Goal: Task Accomplishment & Management: Manage account settings

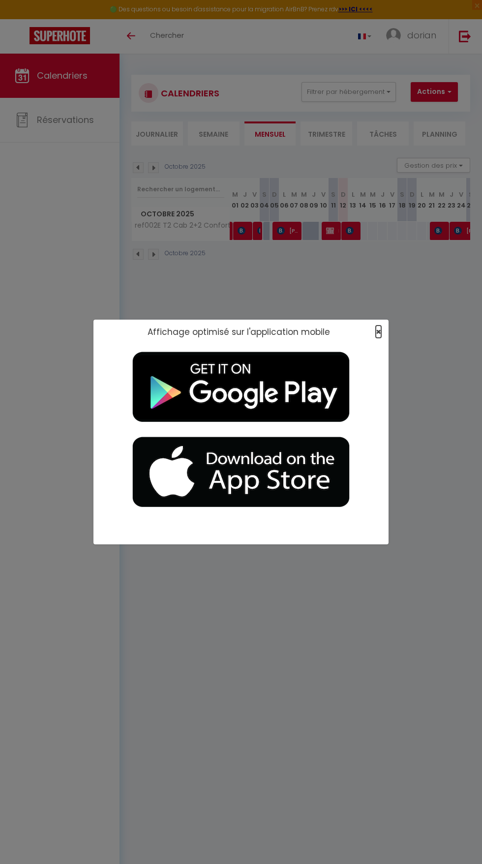
click at [378, 332] on span "×" at bounding box center [378, 332] width 5 height 12
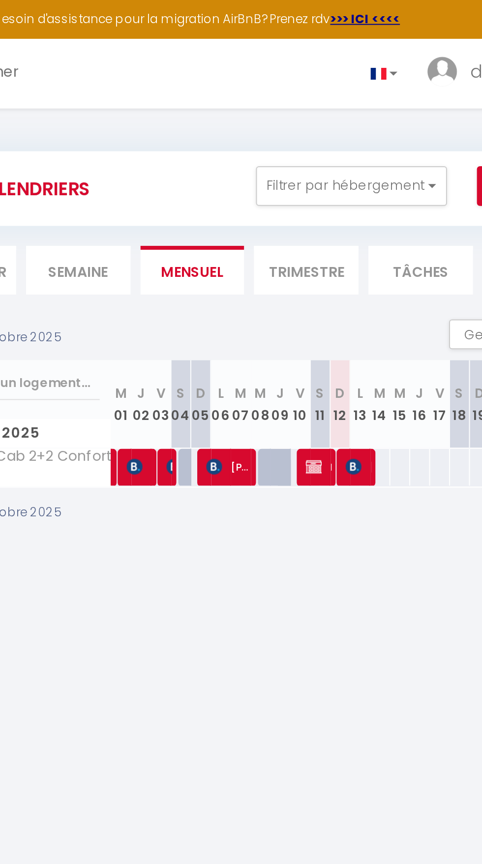
click at [315, 135] on li "Trimestre" at bounding box center [326, 133] width 52 height 24
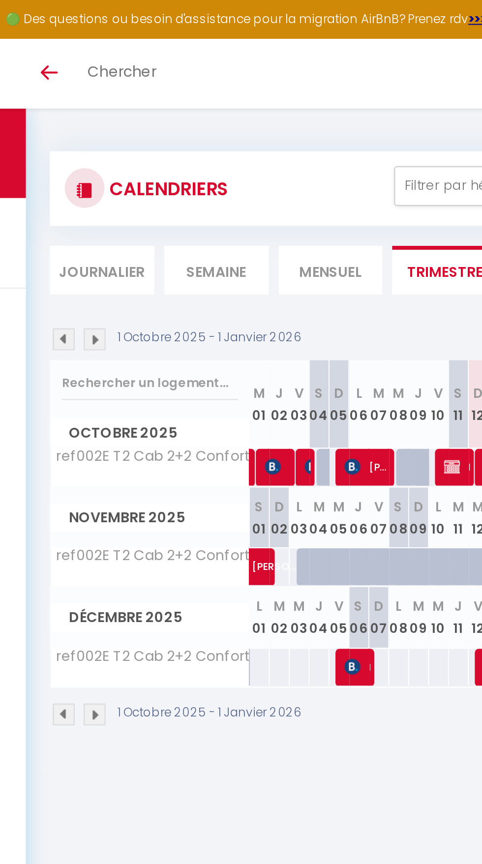
click at [152, 173] on img at bounding box center [153, 167] width 11 height 11
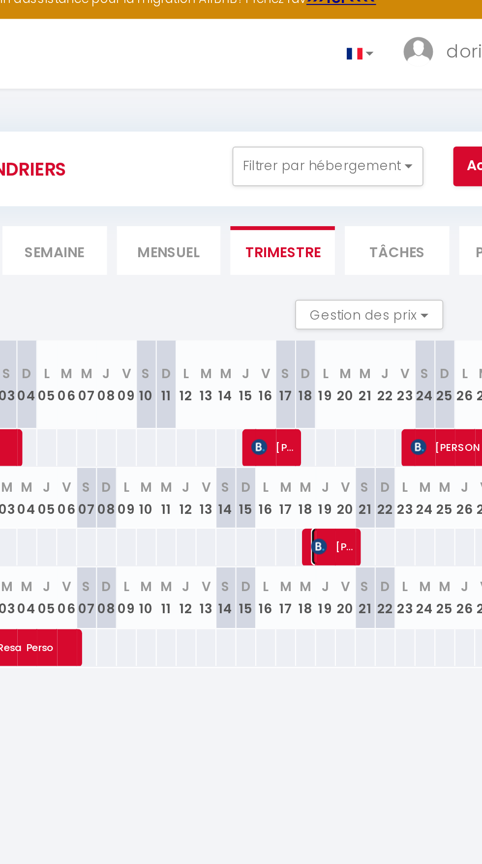
click at [357, 279] on span "[PERSON_NAME]" at bounding box center [351, 279] width 23 height 19
select select "OK"
select select "KO"
select select "0"
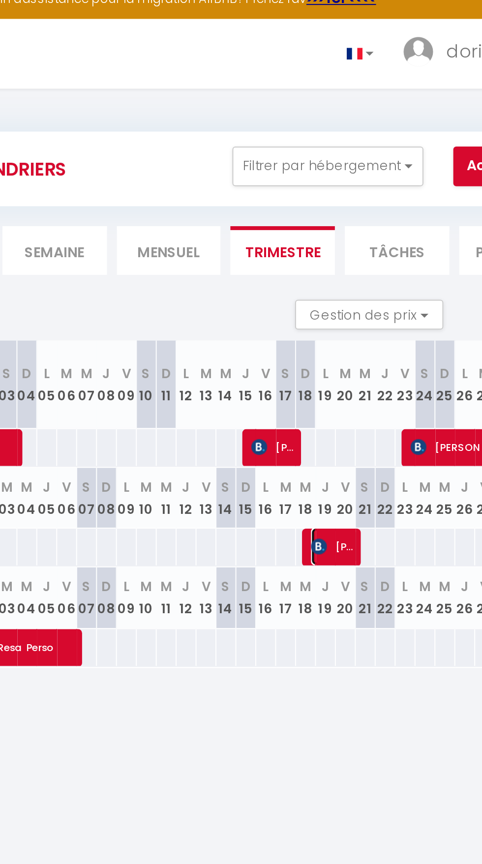
select select "1"
select select
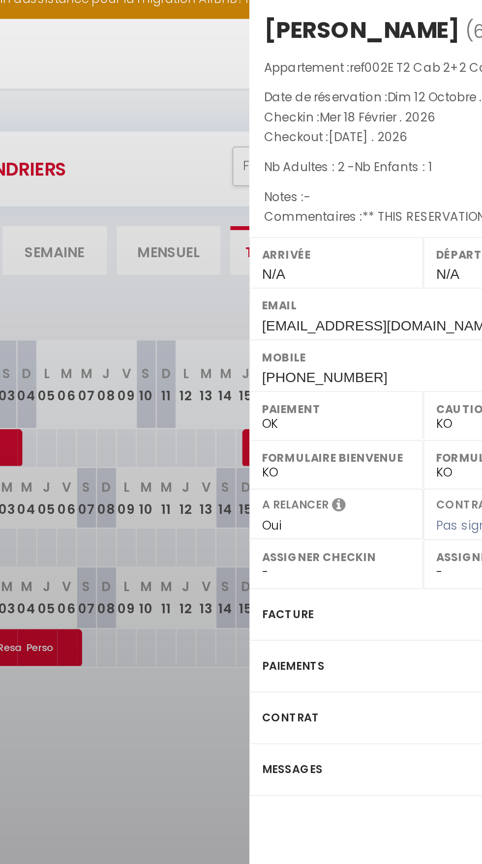
click at [376, 339] on div "Paiements" at bounding box center [396, 340] width 172 height 26
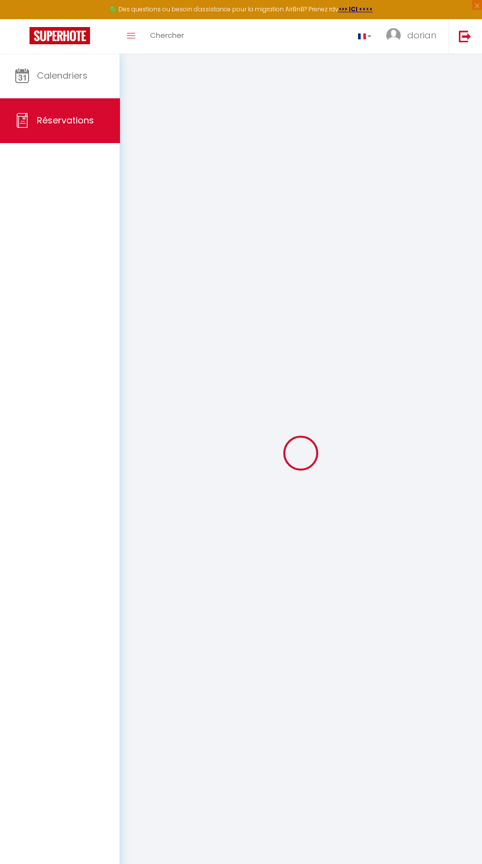
select select
checkbox input "false"
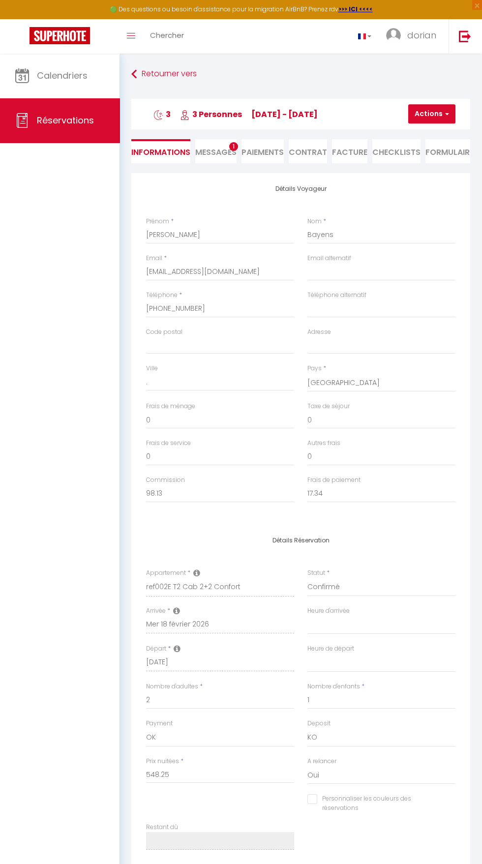
select select
checkbox input "false"
type textarea "** THIS RESERVATION HAS BEEN PRE-PAID ** Genius Free Breakfast booking to attra…"
